Goal: Information Seeking & Learning: Learn about a topic

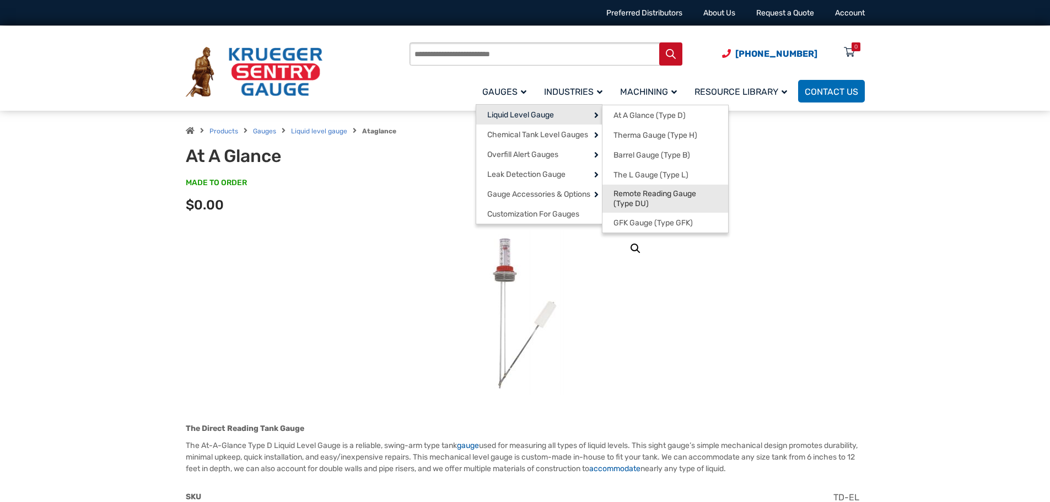
click at [687, 196] on span "Remote Reading Gauge (Type DU)" at bounding box center [665, 198] width 104 height 19
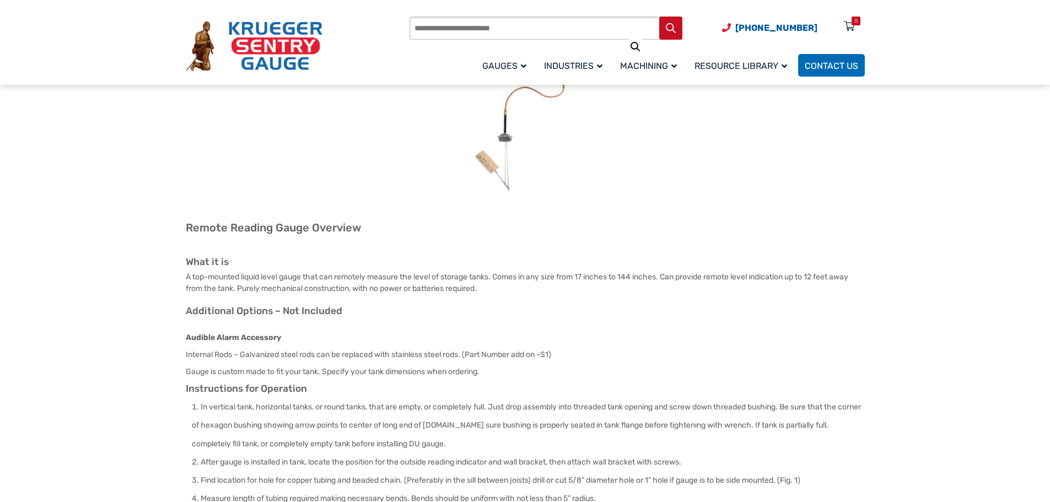
scroll to position [165, 0]
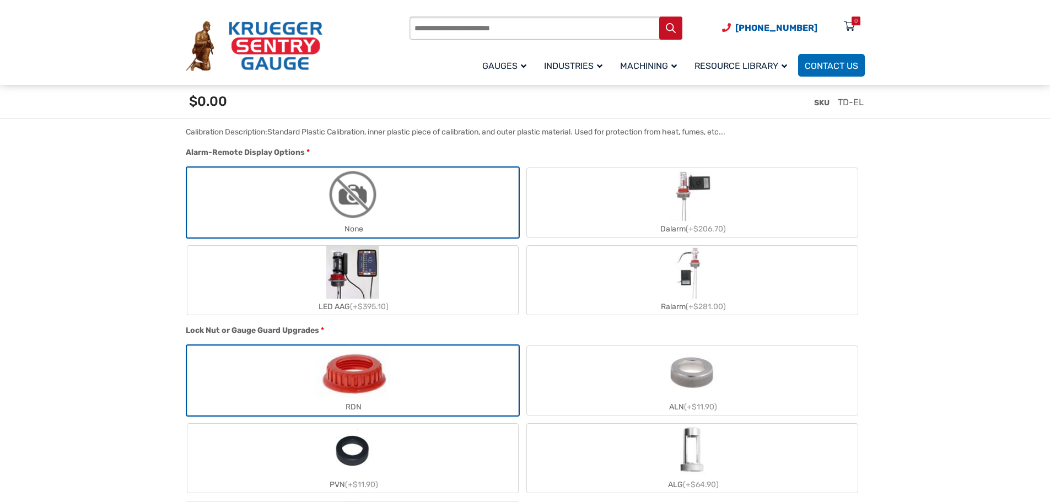
scroll to position [937, 0]
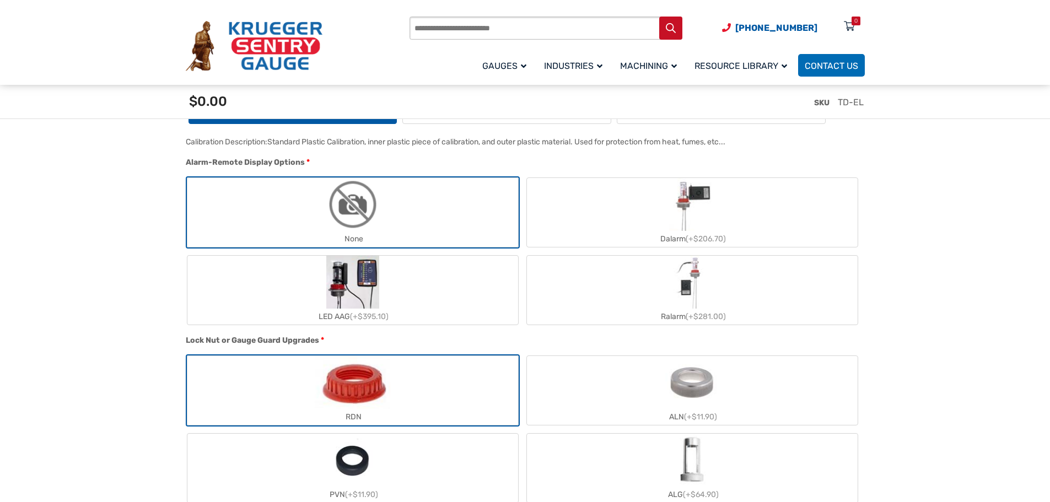
click at [363, 289] on img "LED AAG" at bounding box center [352, 282] width 53 height 53
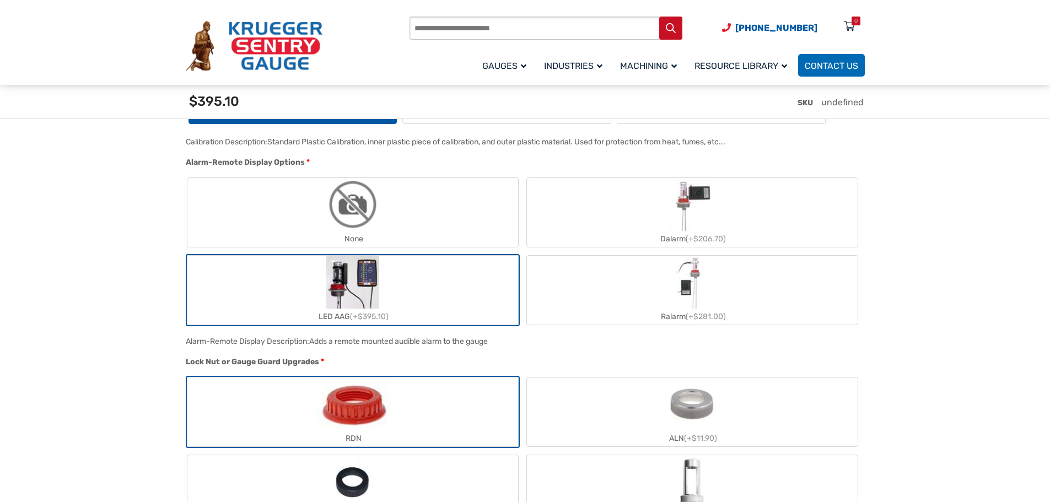
click at [355, 298] on img "LED AAG" at bounding box center [352, 282] width 53 height 53
click at [338, 318] on div "LED AAG (+$395.10)" at bounding box center [352, 317] width 331 height 16
click at [347, 286] on img "LED AAG" at bounding box center [352, 282] width 53 height 53
click at [267, 280] on label "LED AAG (+$395.10)" at bounding box center [352, 290] width 331 height 69
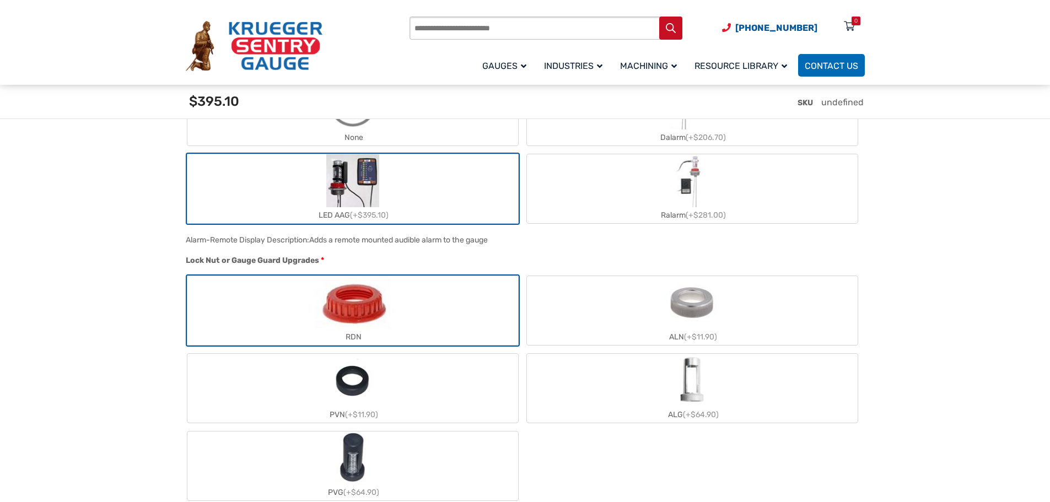
scroll to position [882, 0]
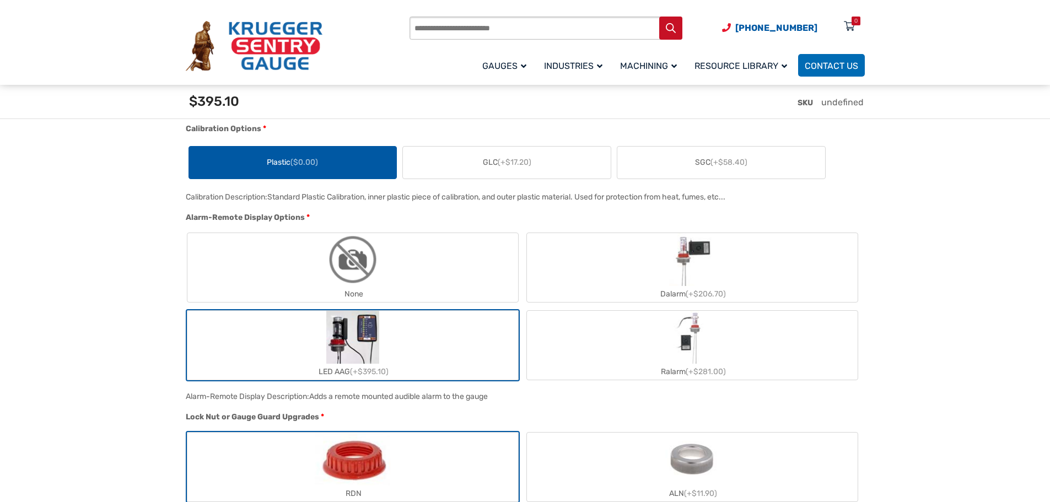
click at [339, 346] on img "LED AAG" at bounding box center [352, 337] width 53 height 53
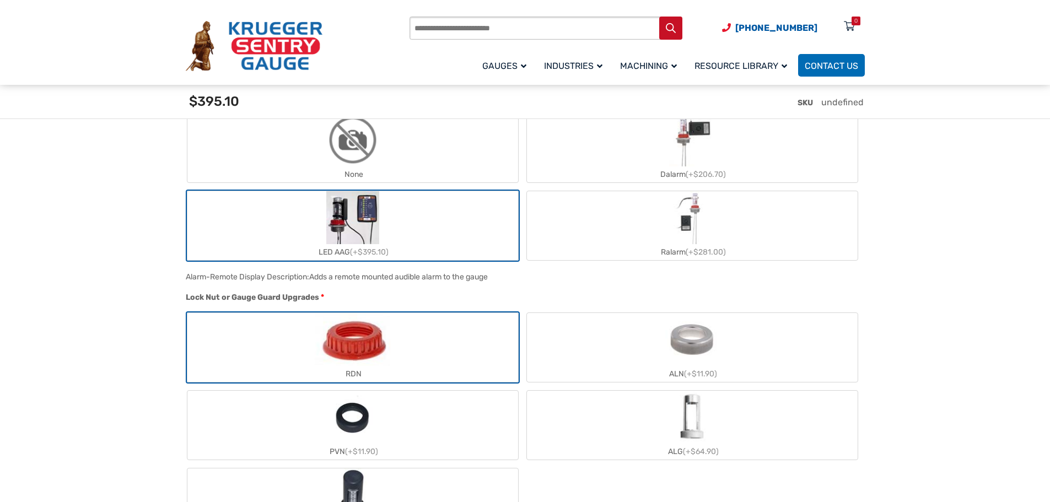
scroll to position [992, 0]
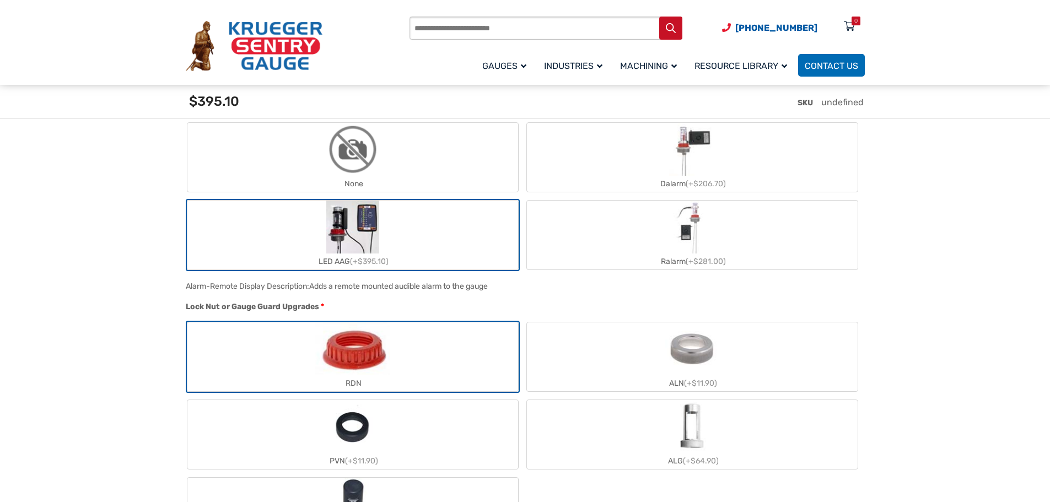
click at [343, 363] on img "RDN" at bounding box center [352, 348] width 75 height 53
click at [339, 238] on img "LED AAG" at bounding box center [352, 227] width 53 height 53
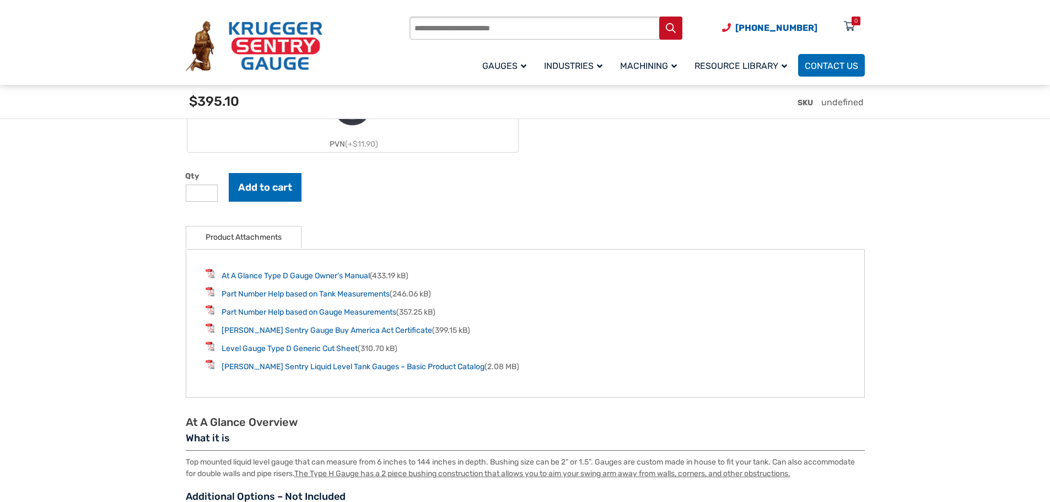
scroll to position [1598, 0]
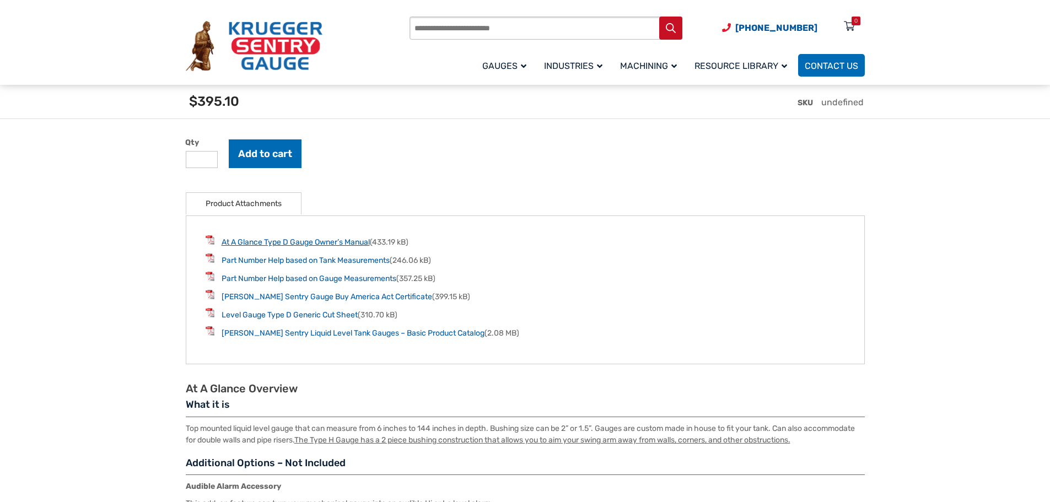
click at [305, 244] on link "At A Glance Type D Gauge Owner’s Manual" at bounding box center [296, 241] width 148 height 9
click at [313, 279] on link "Part Number Help based on Gauge Measurements" at bounding box center [309, 278] width 175 height 9
click at [314, 247] on link "At A Glance Type D Gauge Owner’s Manual" at bounding box center [296, 241] width 148 height 9
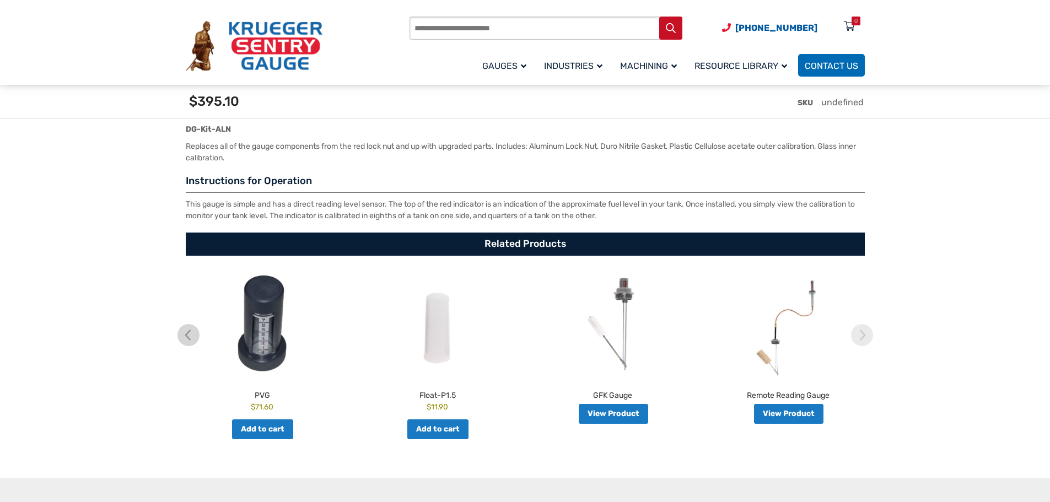
scroll to position [2149, 0]
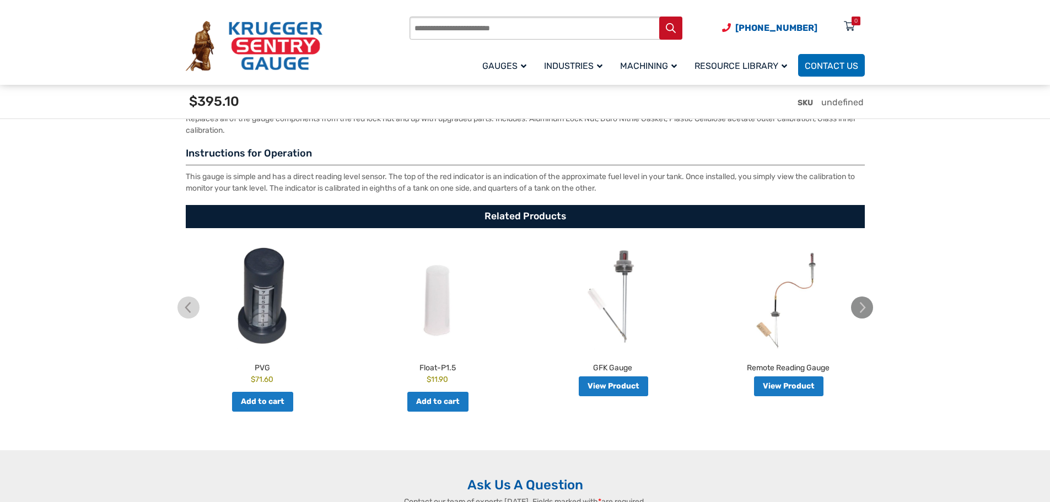
click at [860, 315] on img at bounding box center [862, 307] width 22 height 22
click at [190, 311] on img at bounding box center [188, 307] width 22 height 22
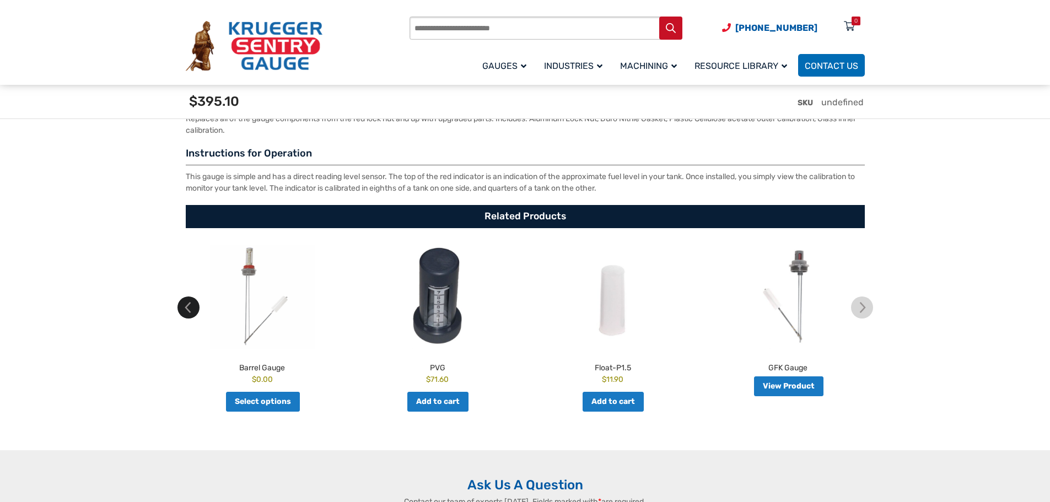
click at [190, 311] on img at bounding box center [188, 307] width 22 height 22
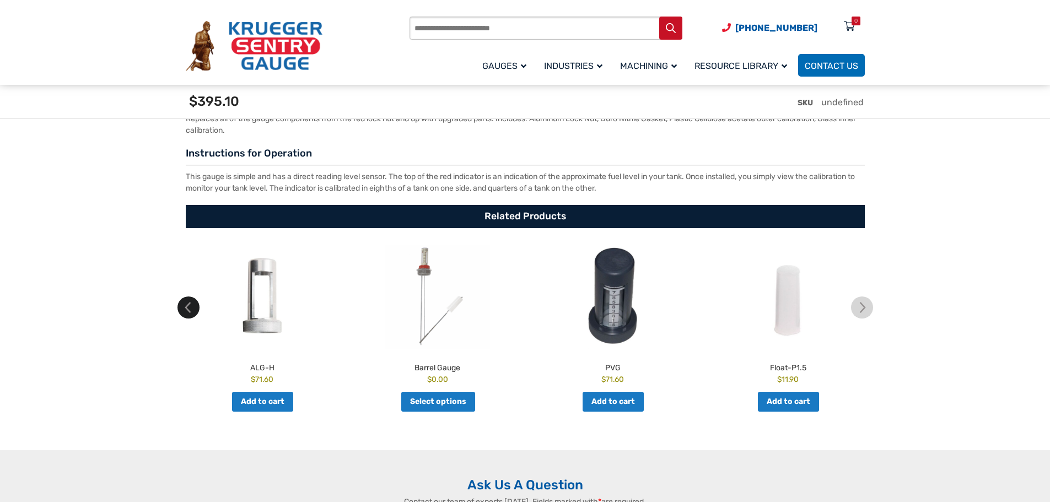
click at [190, 311] on img at bounding box center [188, 307] width 22 height 22
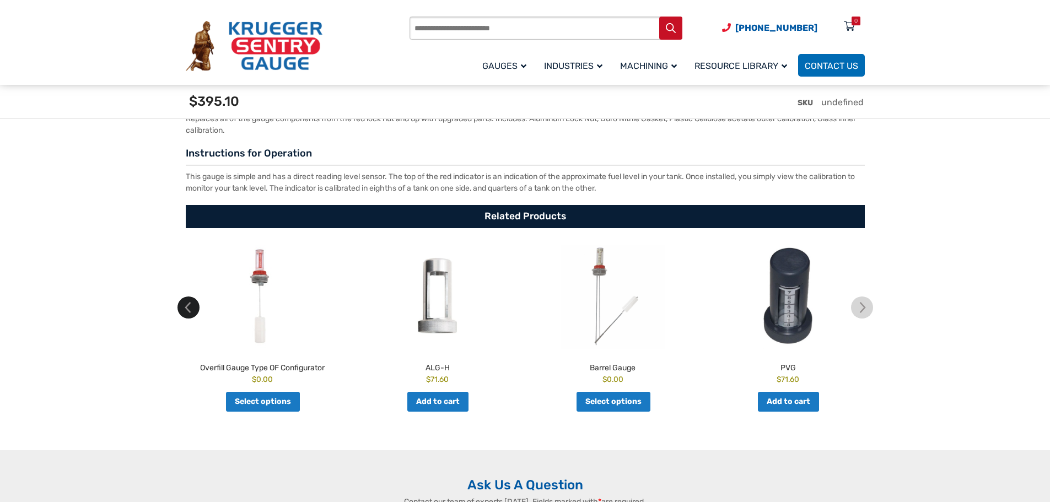
click at [190, 311] on img at bounding box center [188, 307] width 22 height 22
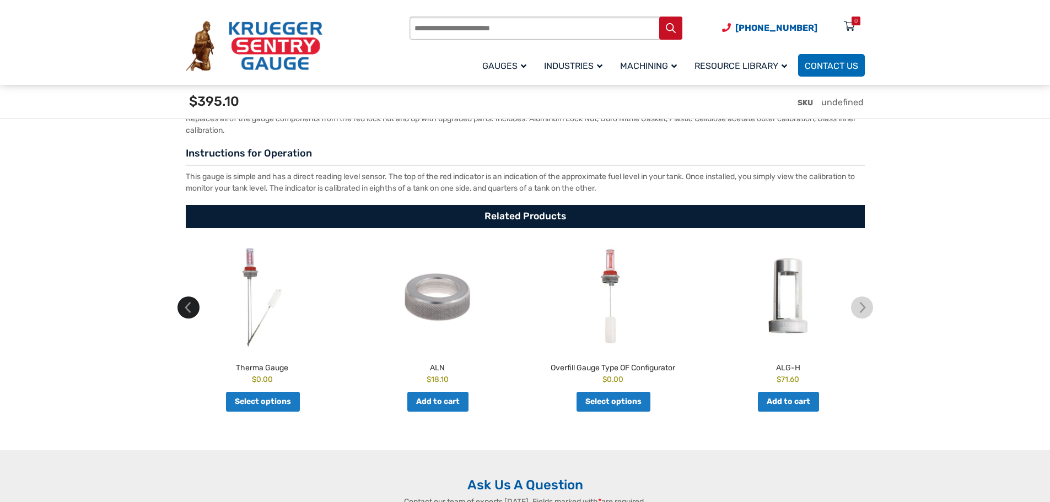
click at [190, 311] on img at bounding box center [188, 307] width 22 height 22
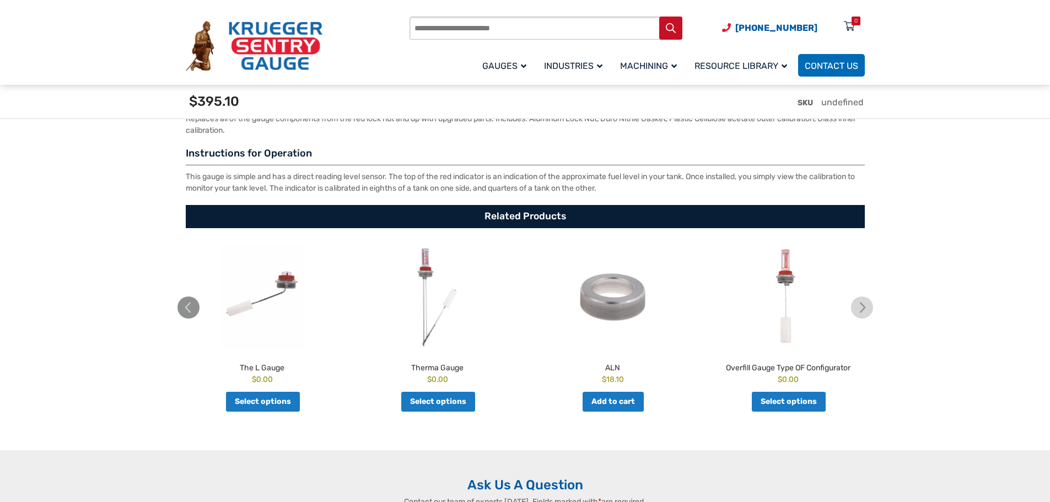
click at [190, 311] on img at bounding box center [188, 307] width 22 height 22
click at [868, 312] on img at bounding box center [862, 307] width 22 height 22
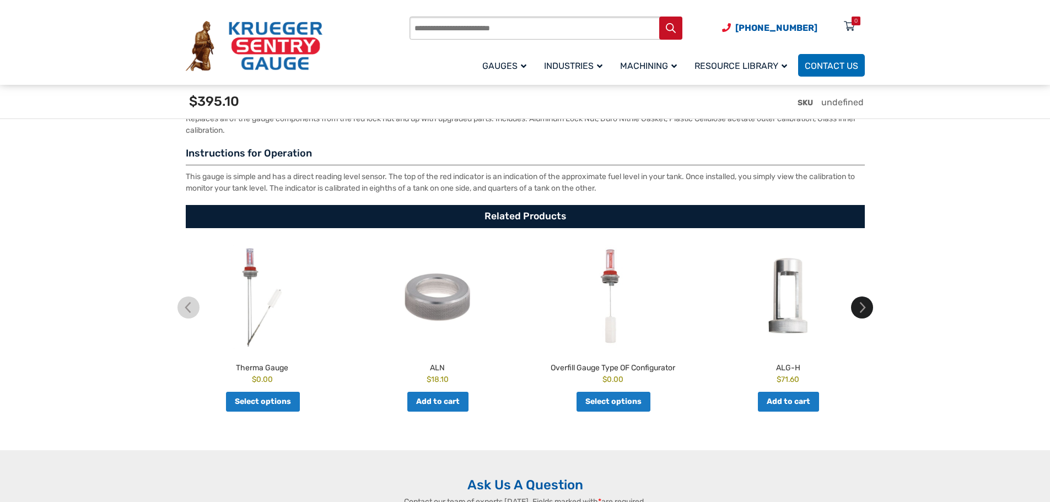
click at [868, 312] on img at bounding box center [862, 307] width 22 height 22
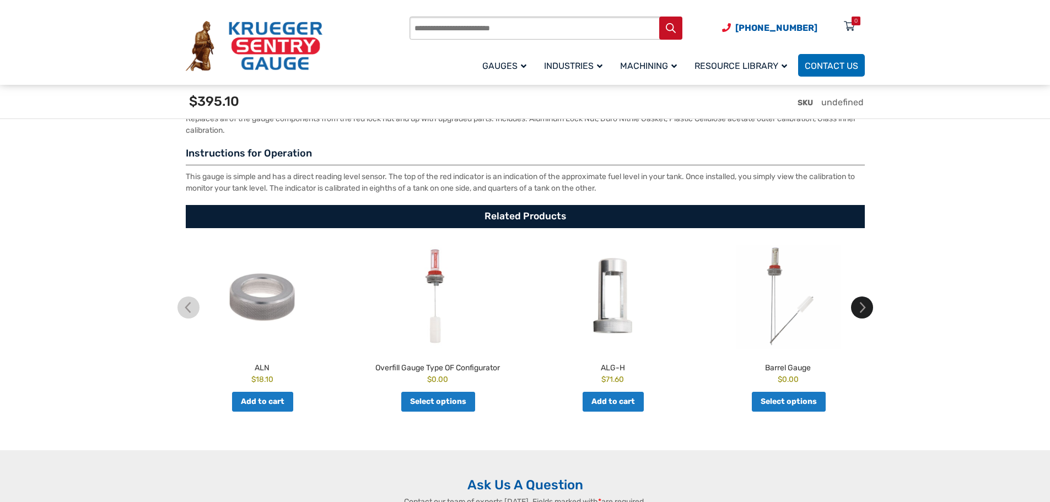
click at [868, 312] on img at bounding box center [862, 307] width 22 height 22
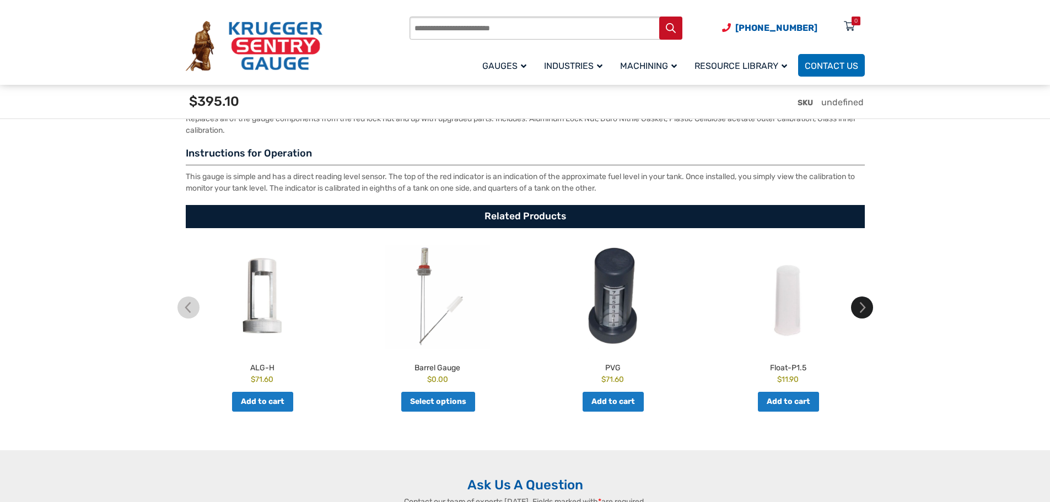
click at [868, 312] on img at bounding box center [862, 307] width 22 height 22
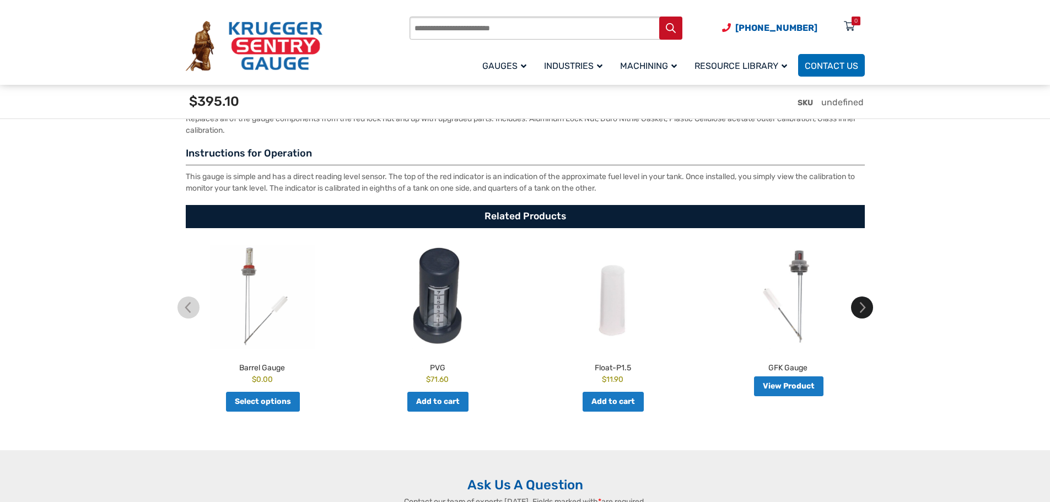
click at [868, 312] on img at bounding box center [862, 307] width 22 height 22
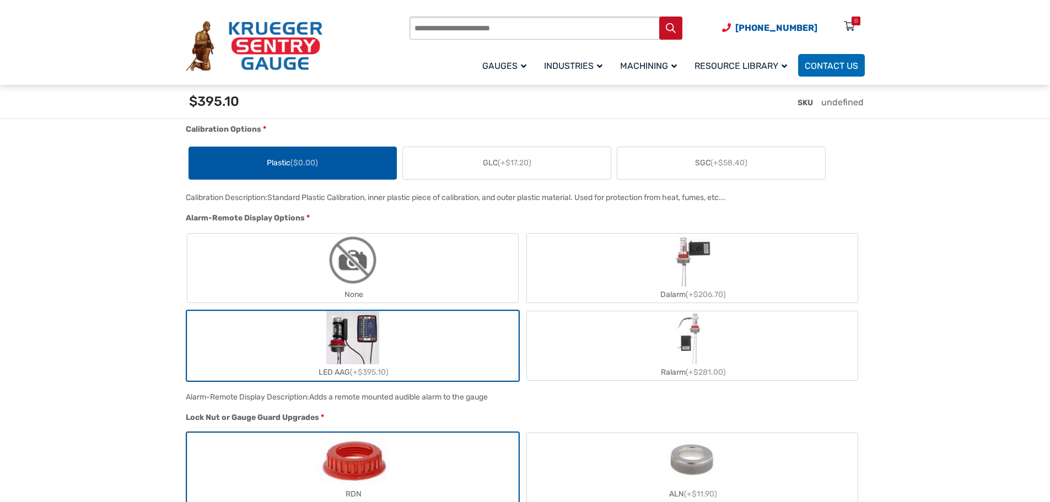
scroll to position [882, 0]
click at [472, 166] on label "GLC (+$17.20)" at bounding box center [507, 163] width 208 height 32
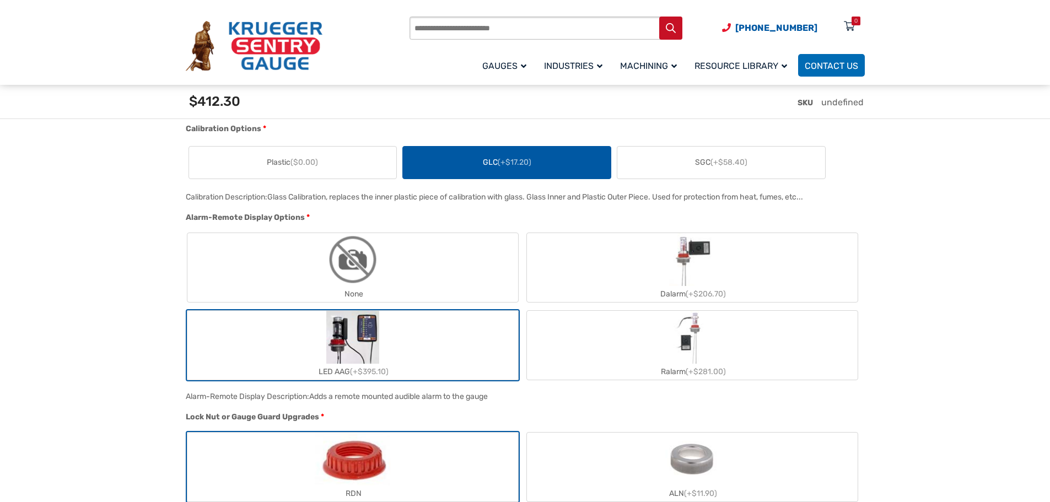
click at [649, 174] on label "SGC (+$58.40)" at bounding box center [721, 163] width 208 height 32
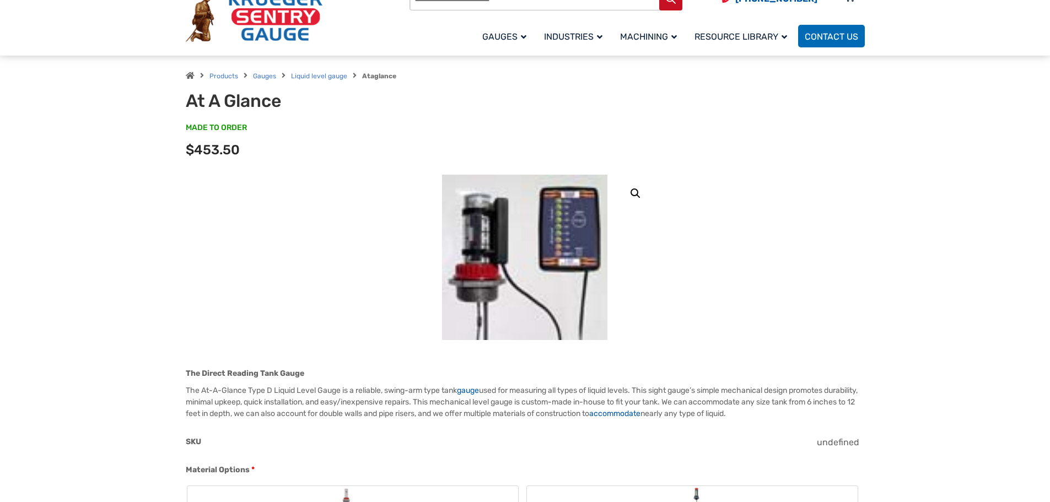
scroll to position [0, 0]
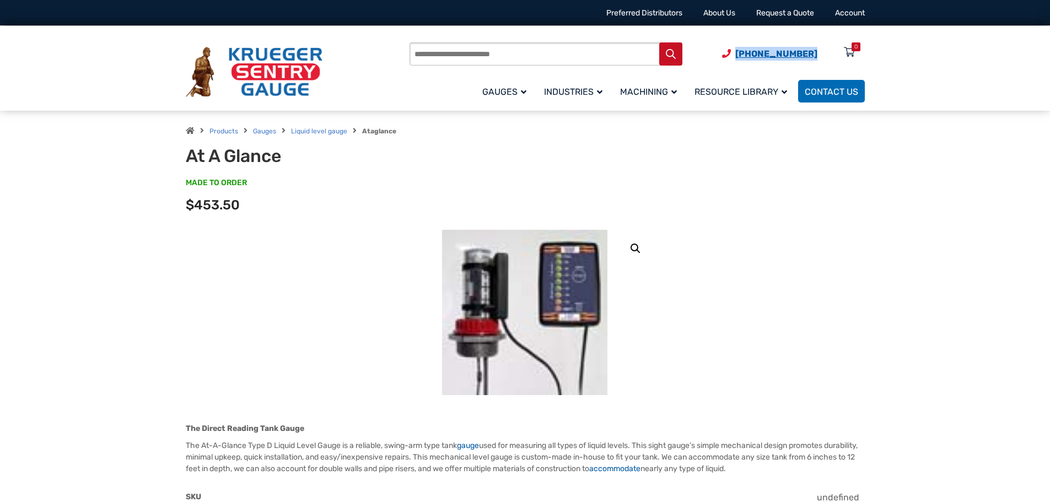
drag, startPoint x: 828, startPoint y: 56, endPoint x: 746, endPoint y: 60, distance: 81.6
click at [746, 59] on span "(920) 434-8860 Menu 0" at bounding box center [793, 53] width 143 height 10
copy span "[PHONE_NUMBER]"
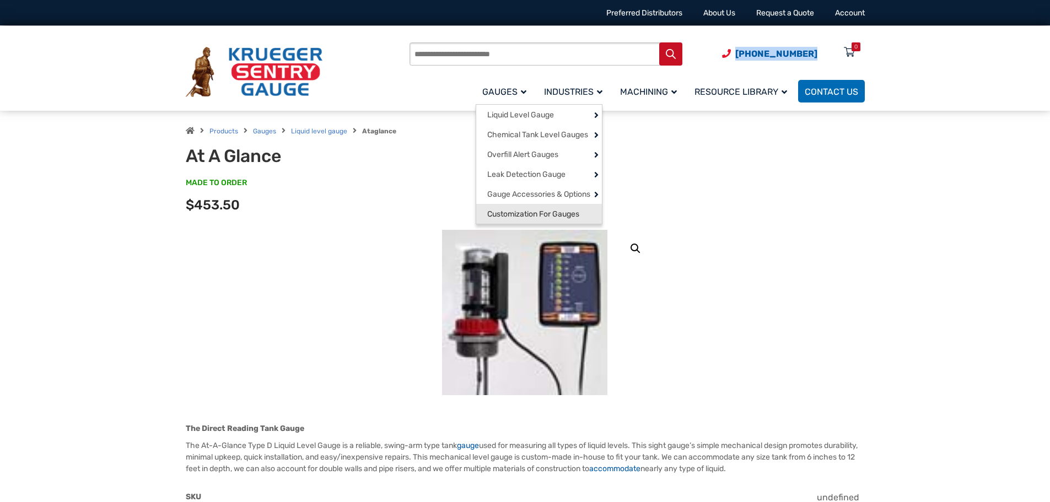
click at [532, 219] on span "Customization For Gauges" at bounding box center [533, 214] width 92 height 10
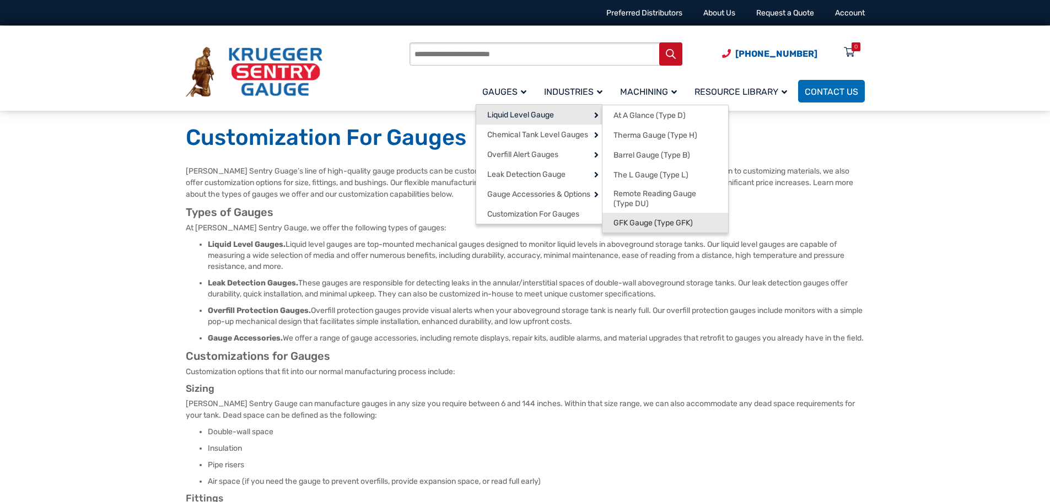
click at [661, 223] on span "GFK Gauge (Type GFK)" at bounding box center [652, 223] width 79 height 10
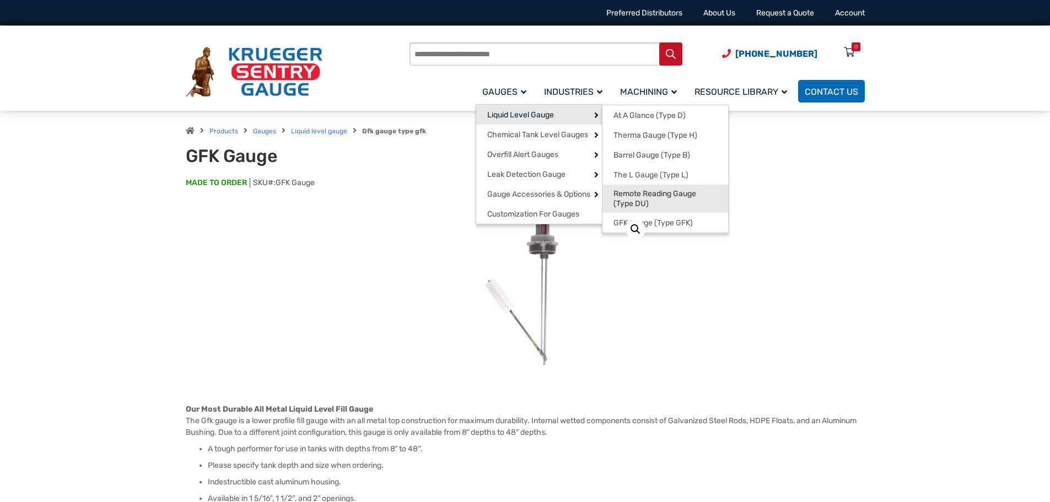
click at [663, 194] on span "Remote Reading Gauge (Type DU)" at bounding box center [665, 198] width 104 height 19
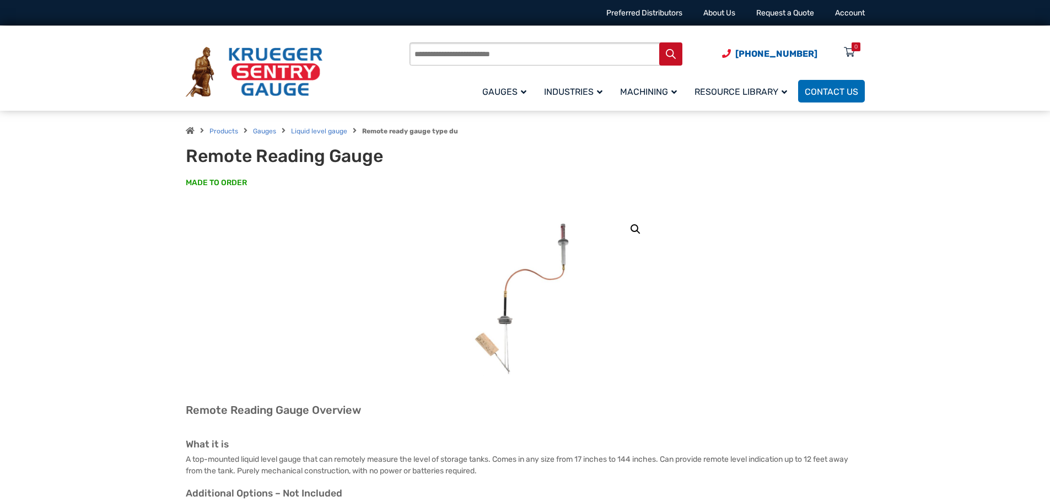
click at [125, 197] on div "Products Gauges Liquid level gauge Remote ready gauge type du Remote Reading Ga…" at bounding box center [525, 161] width 1050 height 100
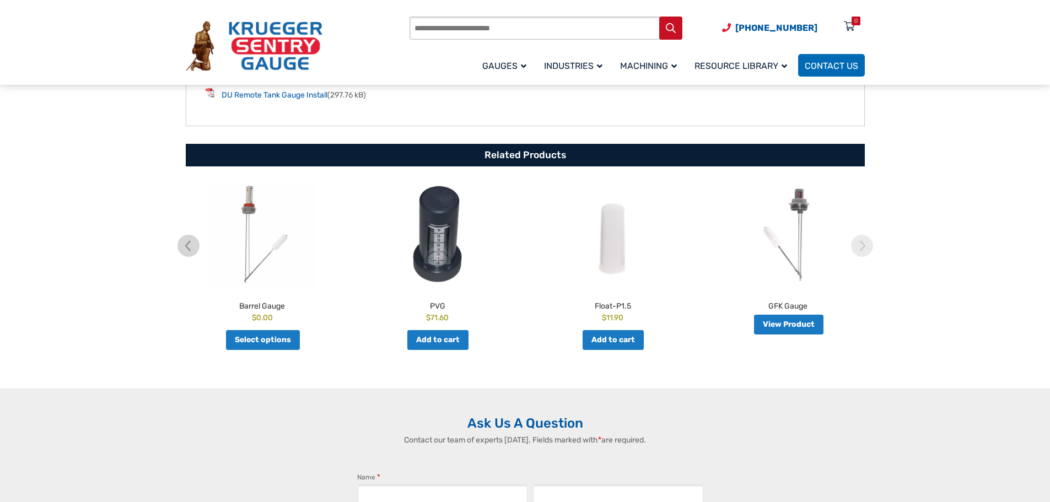
scroll to position [827, 0]
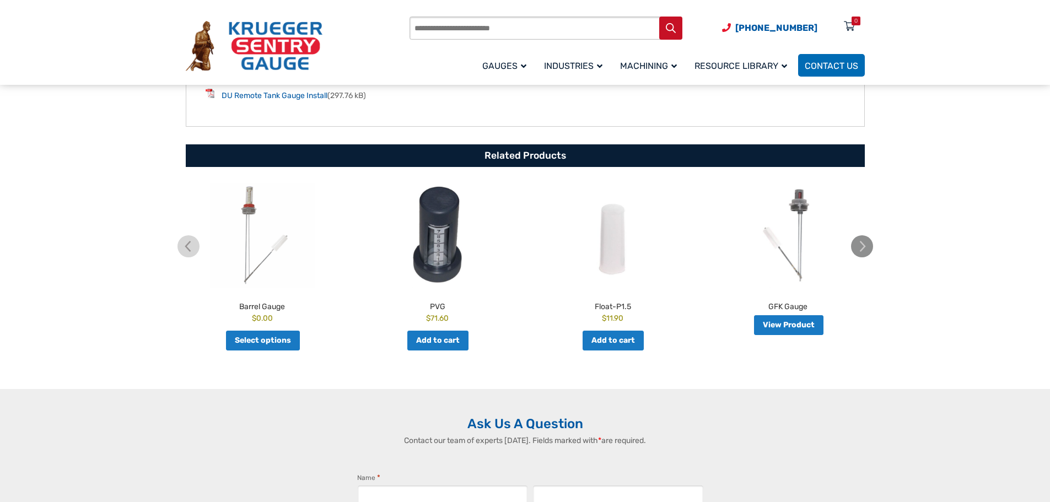
click at [868, 247] on img at bounding box center [862, 246] width 22 height 22
click at [858, 247] on img at bounding box center [862, 246] width 22 height 22
click at [185, 246] on img at bounding box center [188, 246] width 22 height 22
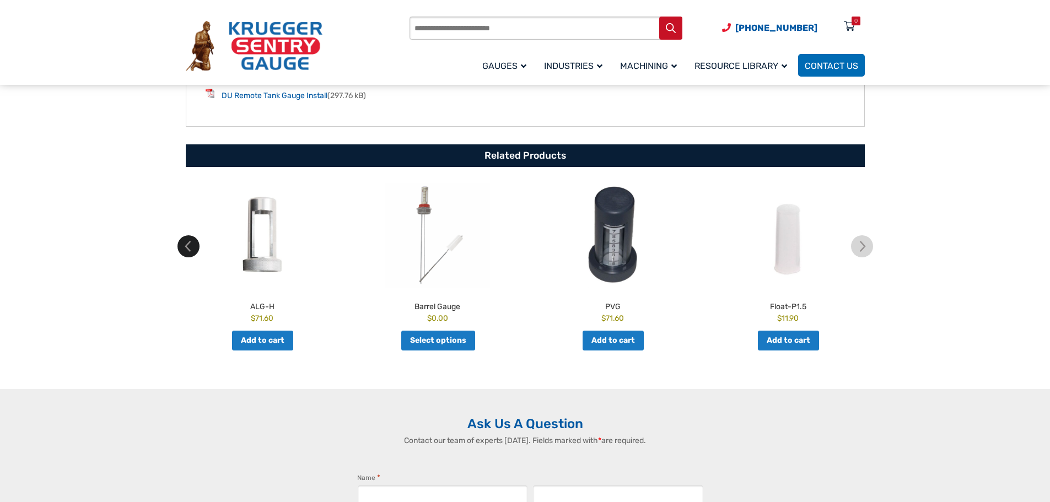
click at [191, 244] on img at bounding box center [188, 246] width 22 height 22
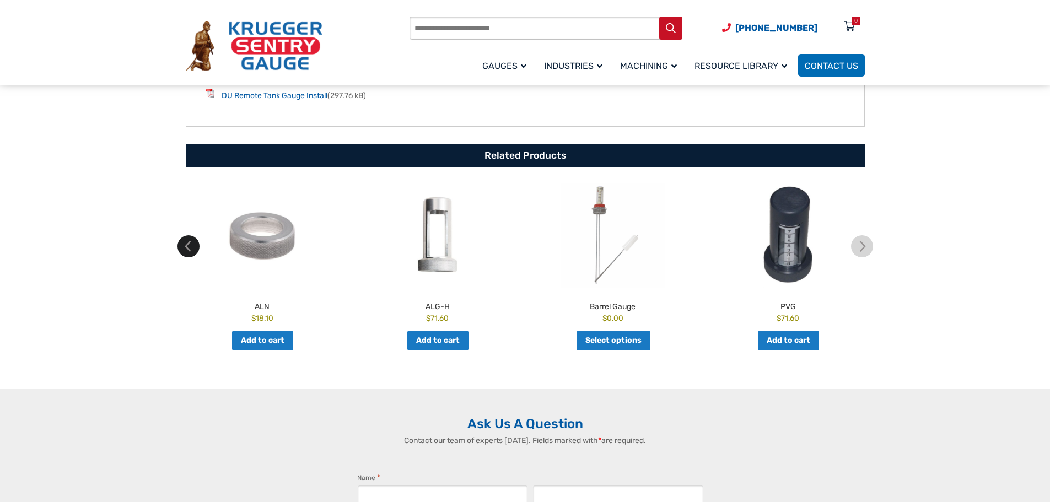
click at [191, 244] on img at bounding box center [188, 246] width 22 height 22
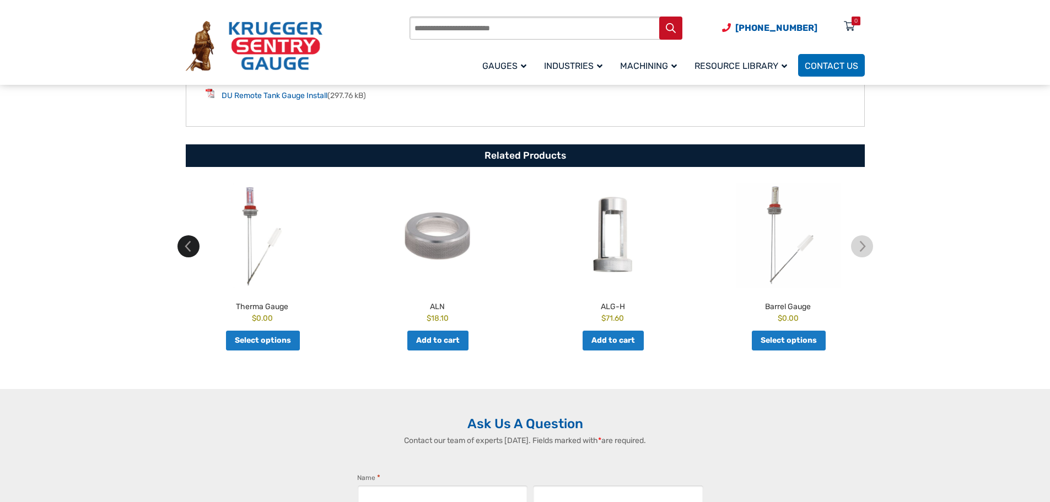
click at [191, 244] on img at bounding box center [188, 246] width 22 height 22
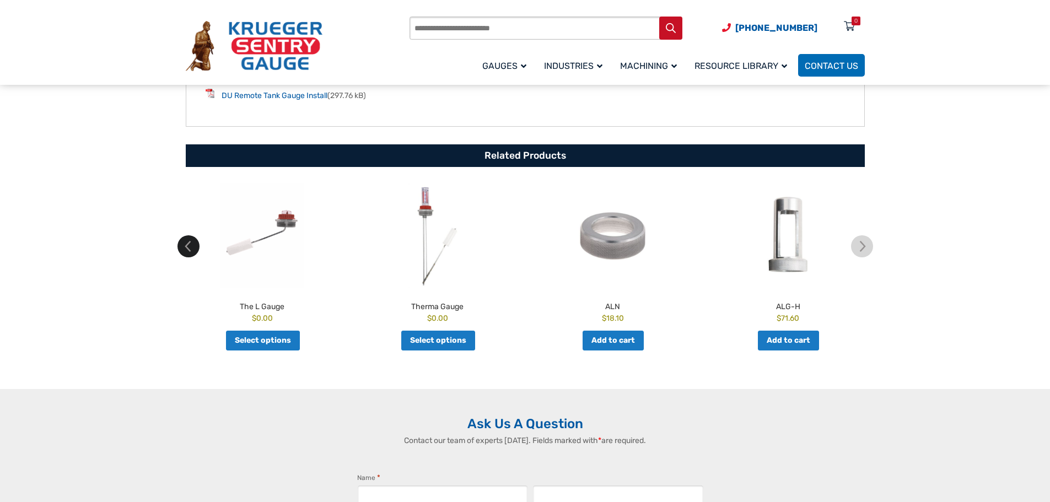
click at [191, 244] on img at bounding box center [188, 246] width 22 height 22
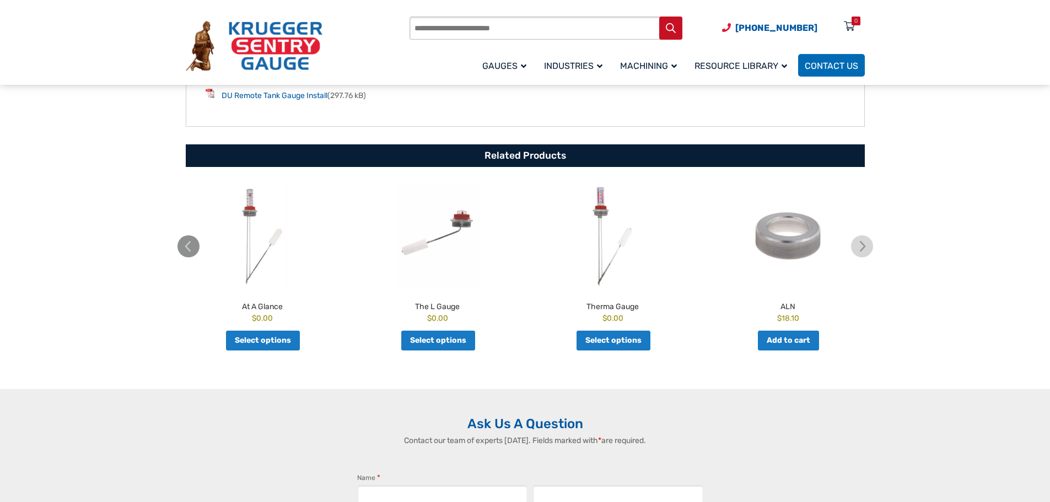
click at [191, 244] on img at bounding box center [188, 246] width 22 height 22
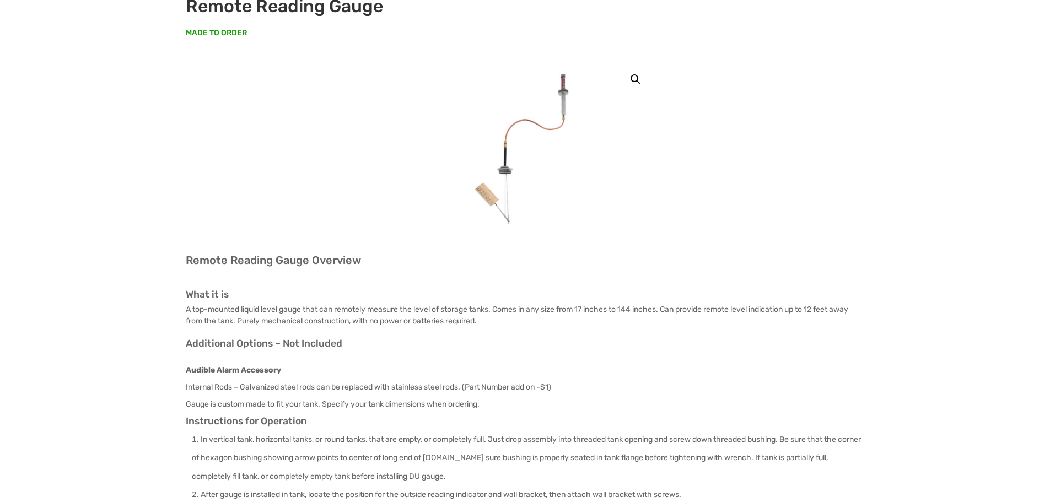
scroll to position [0, 0]
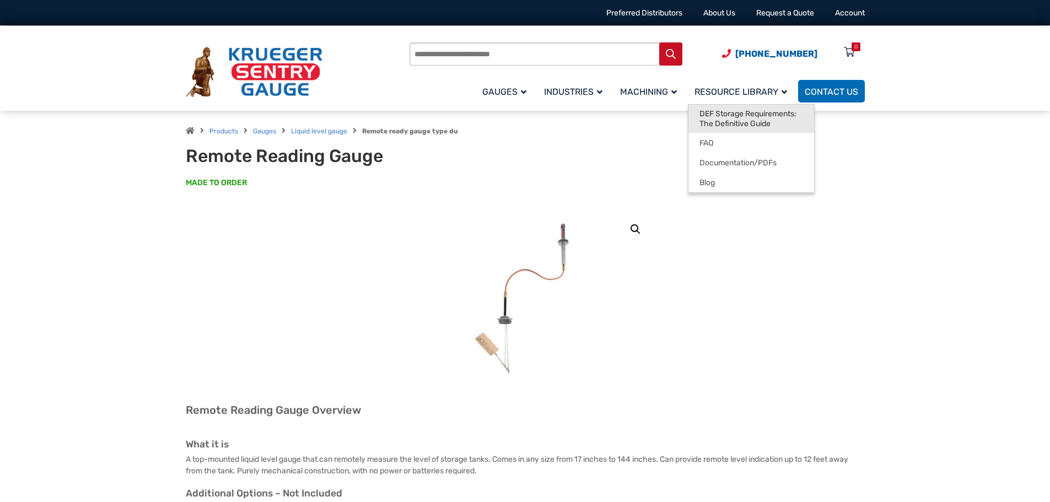
click at [755, 123] on span "DEF Storage Requirements: The Definitive Guide" at bounding box center [751, 118] width 104 height 19
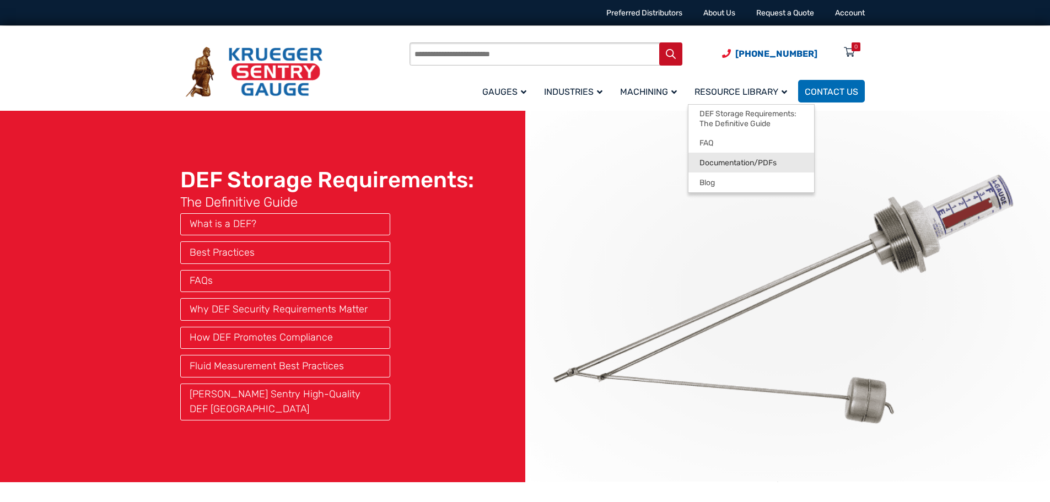
click at [774, 163] on span "Documentation/PDFs" at bounding box center [737, 163] width 77 height 10
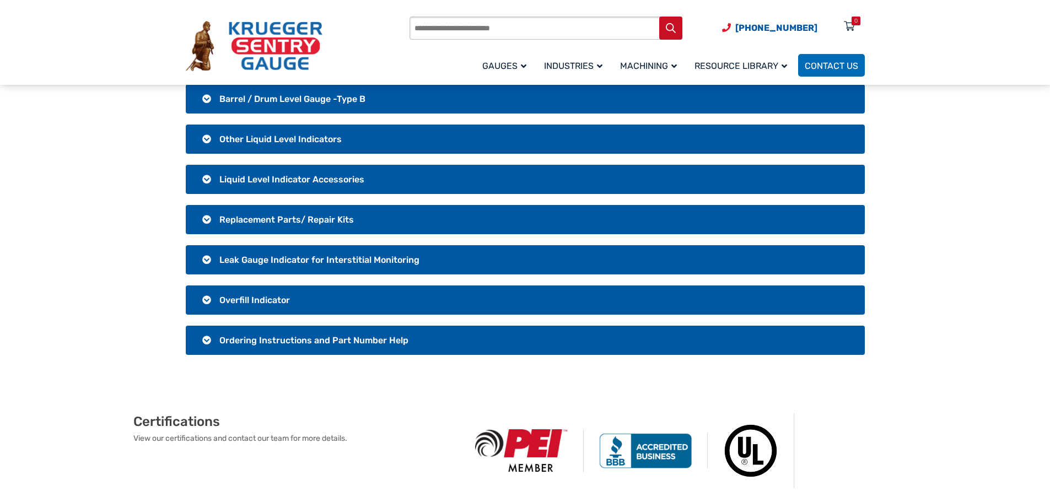
scroll to position [220, 0]
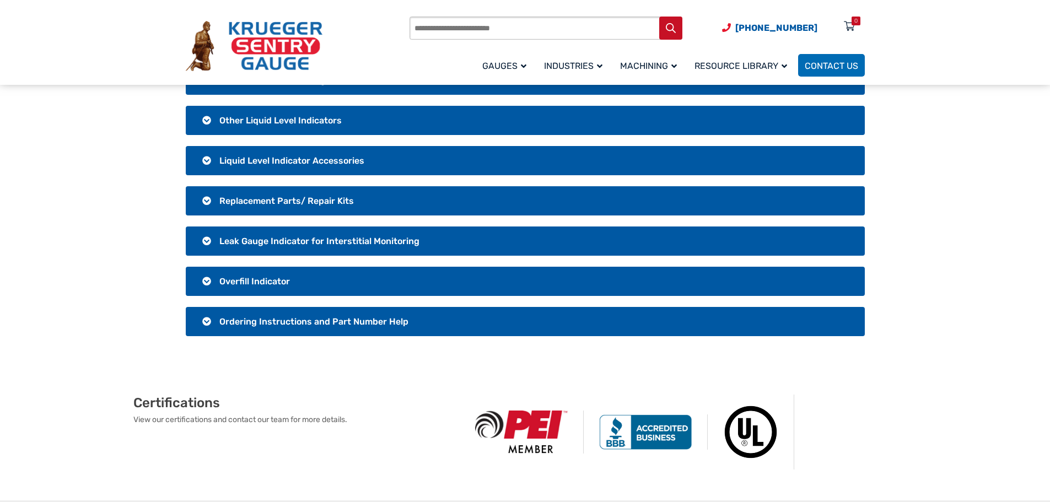
click at [322, 238] on span "Leak Gauge Indicator for Interstitial Monitoring" at bounding box center [319, 241] width 200 height 10
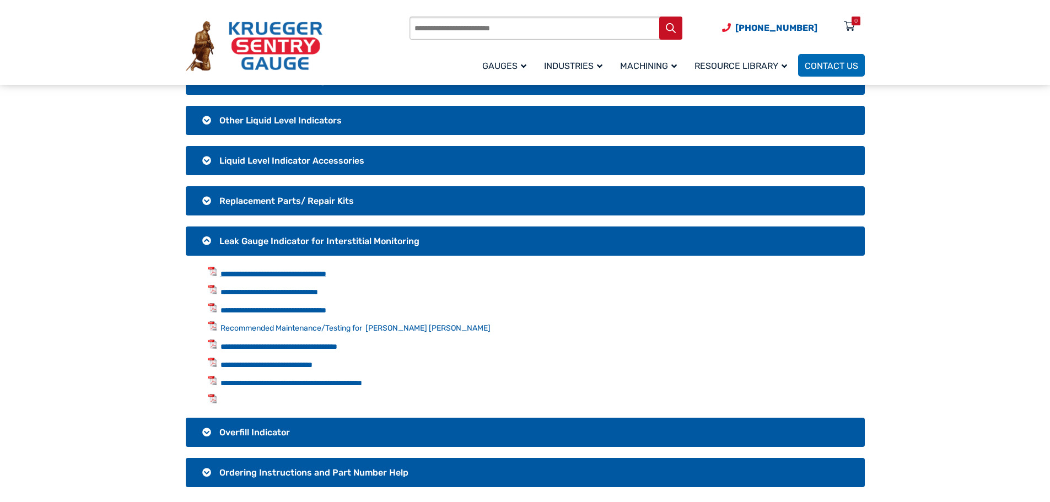
click at [282, 274] on link "**********" at bounding box center [273, 274] width 106 height 8
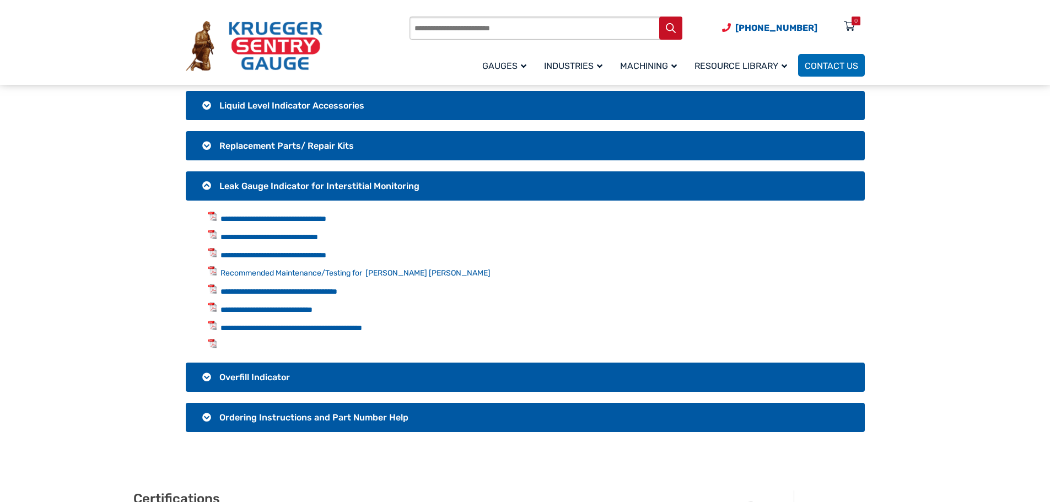
click at [203, 182] on h3 "Leak Gauge Indicator for Interstitial Monitoring" at bounding box center [525, 185] width 679 height 29
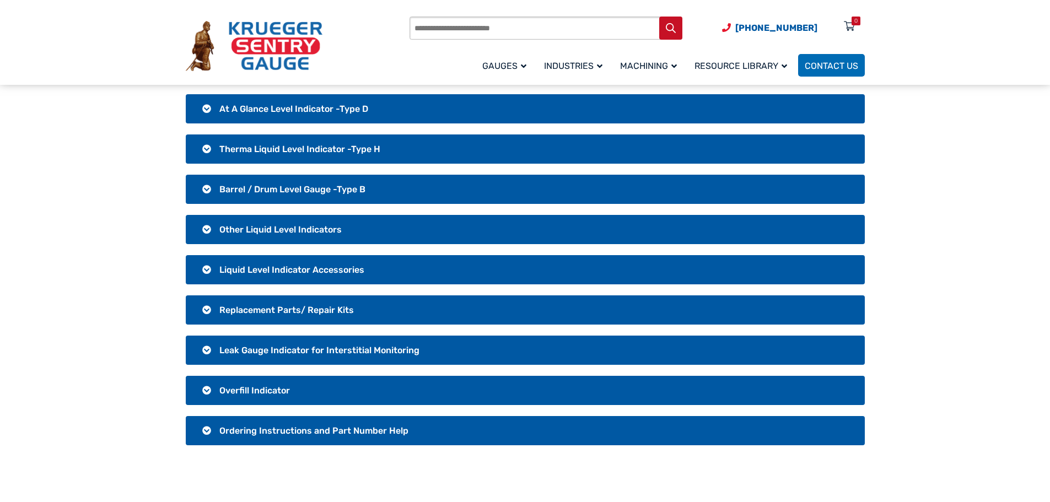
scroll to position [110, 0]
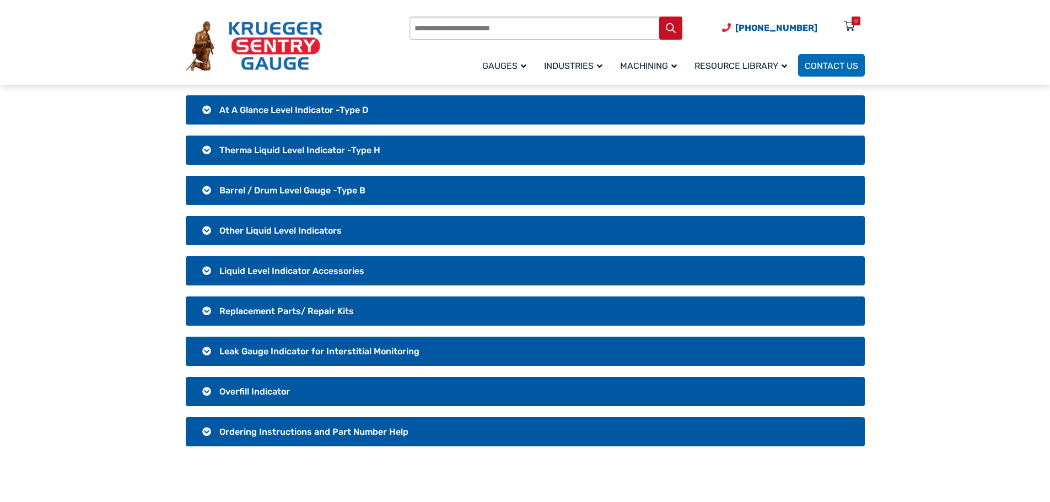
click at [207, 271] on h3 "Liquid Level Indicator Accessories" at bounding box center [525, 270] width 679 height 29
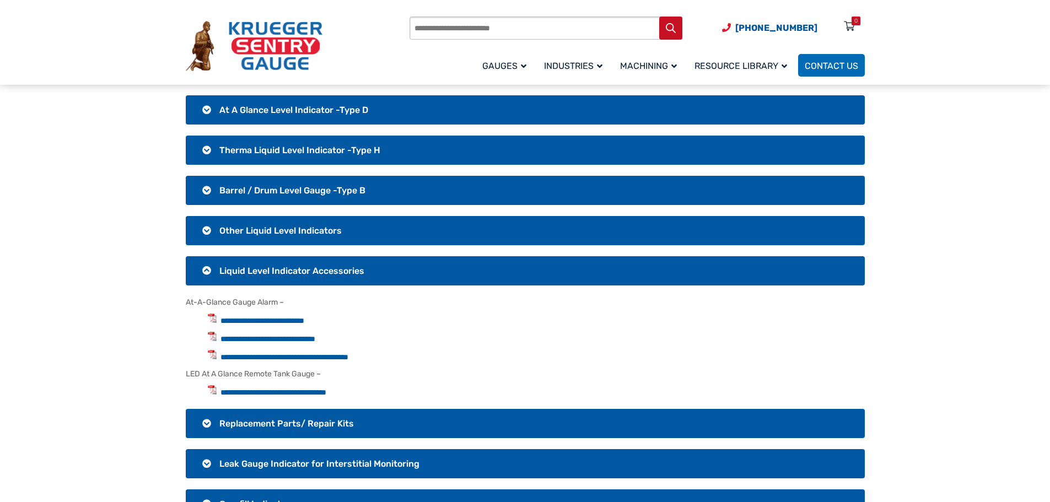
click at [207, 271] on h3 "Liquid Level Indicator Accessories" at bounding box center [525, 270] width 679 height 29
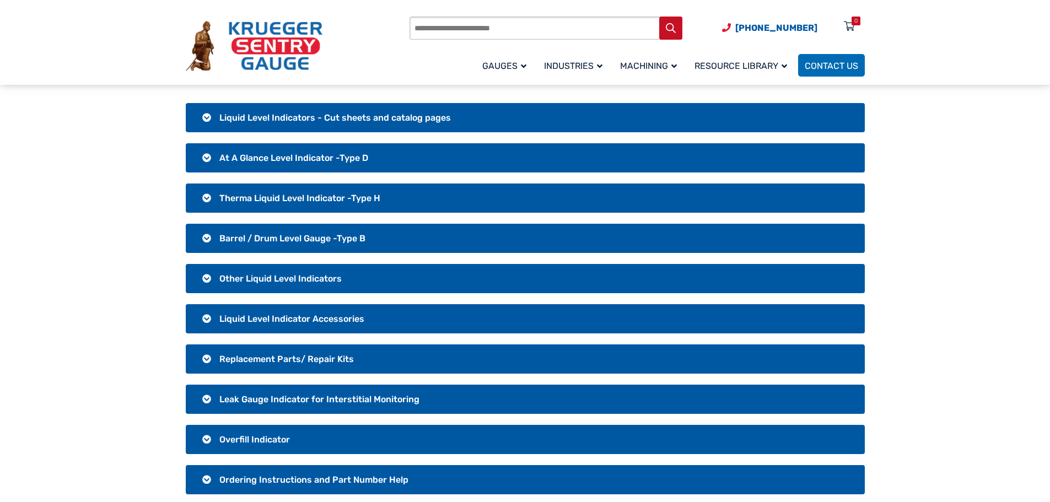
scroll to position [0, 0]
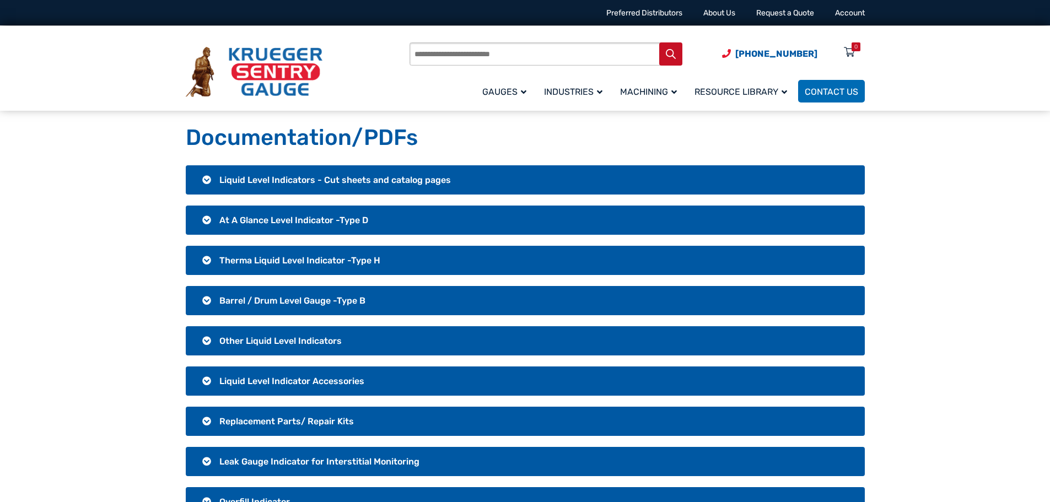
click at [209, 179] on h3 "Liquid Level Indicators - Cut sheets and catalog pages" at bounding box center [525, 179] width 679 height 29
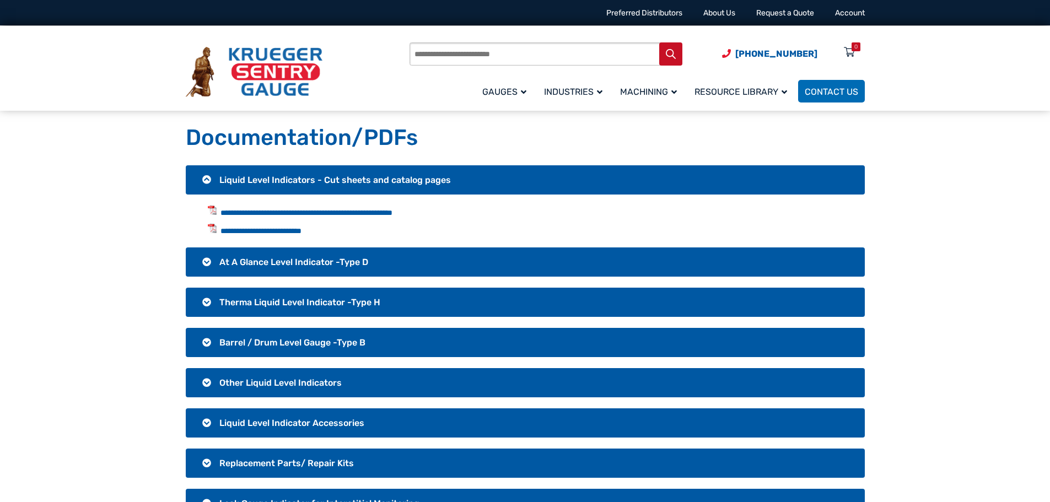
click at [209, 179] on h3 "Liquid Level Indicators - Cut sheets and catalog pages" at bounding box center [525, 179] width 679 height 29
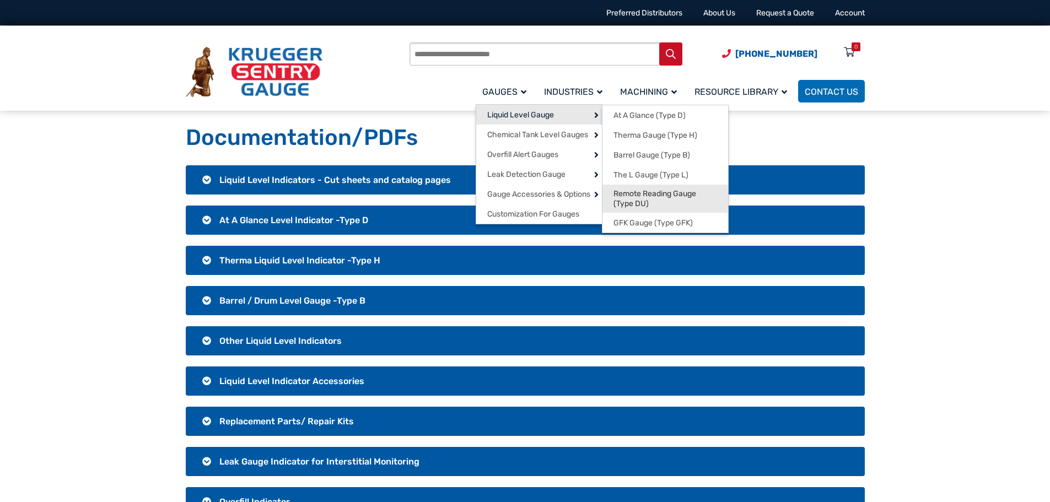
click at [648, 195] on span "Remote Reading Gauge (Type DU)" at bounding box center [665, 198] width 104 height 19
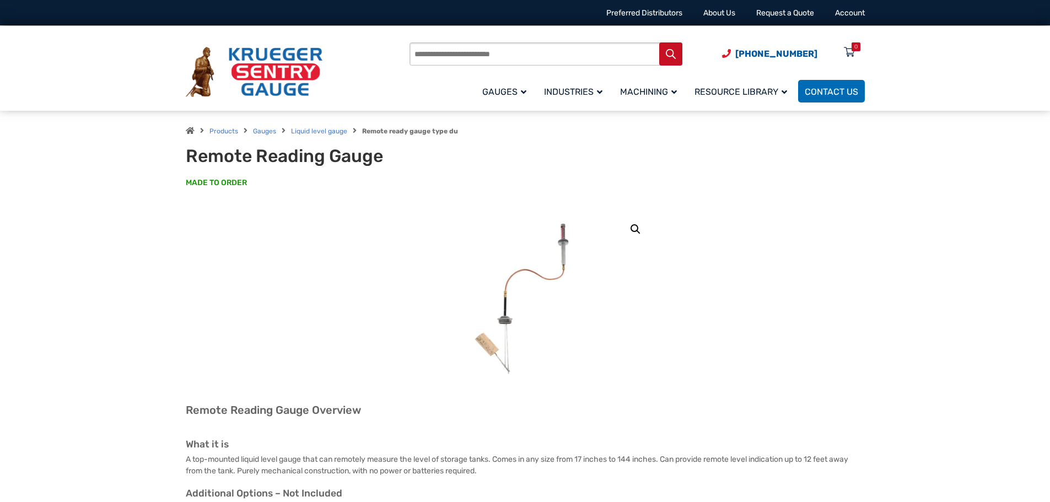
click at [887, 173] on div "Products Gauges Liquid level gauge Remote ready gauge type du Remote Reading Ga…" at bounding box center [525, 161] width 1050 height 100
click at [906, 82] on div "Products search [PHONE_NUMBER] Menu 0 Menu Account [GEOGRAPHIC_DATA] Liquid Lev…" at bounding box center [525, 68] width 1050 height 85
